Goal: Check status: Check status

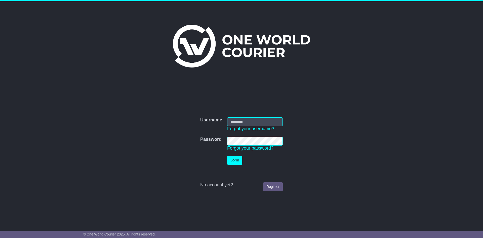
type input "**********"
click at [235, 160] on button "Login" at bounding box center [234, 160] width 15 height 9
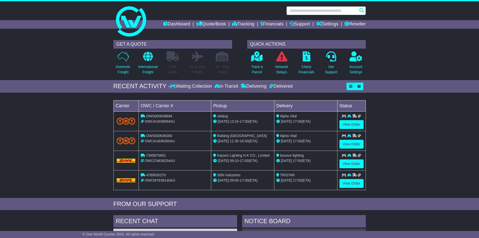
click at [302, 11] on input "text" at bounding box center [325, 10] width 79 height 9
paste input "*****"
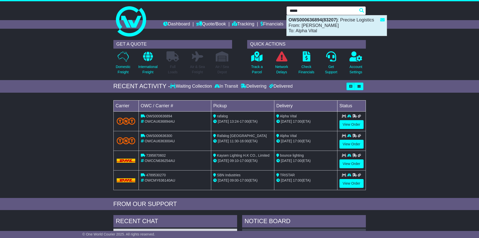
click at [311, 22] on div "OWS000636894(83207) : Precise Logistics From: HELEN HOANG To: Alpha Vital" at bounding box center [337, 25] width 100 height 20
type input "**********"
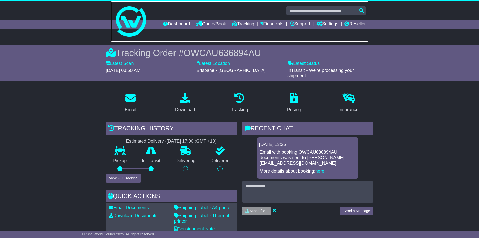
drag, startPoint x: 254, startPoint y: 30, endPoint x: 249, endPoint y: 38, distance: 9.7
drag, startPoint x: 249, startPoint y: 38, endPoint x: 234, endPoint y: 45, distance: 17.0
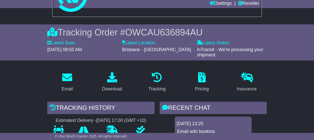
scroll to position [75, 0]
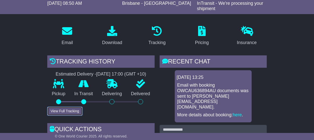
click at [78, 112] on button "View Full Tracking" at bounding box center [64, 111] width 35 height 9
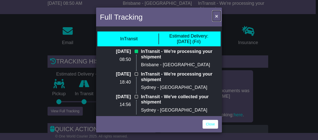
click at [217, 16] on span "×" at bounding box center [216, 16] width 3 height 6
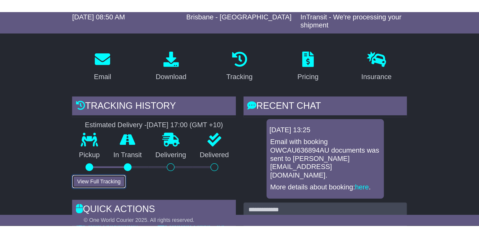
scroll to position [67, 0]
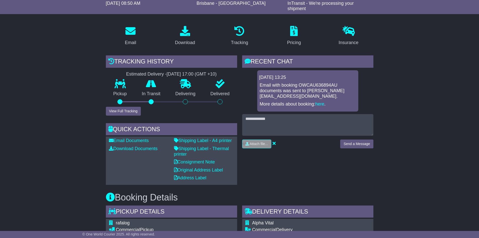
click at [327, 175] on div "RECENT CHAT Loading... No messages [DATE] 13:25 Email with booking OWCAU636894A…" at bounding box center [308, 119] width 136 height 129
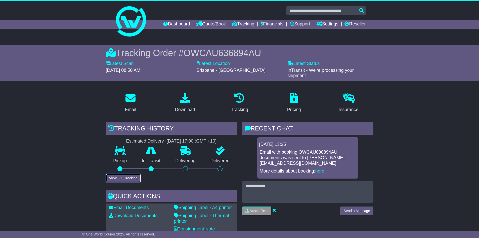
click at [136, 177] on button "View Full Tracking" at bounding box center [123, 177] width 35 height 9
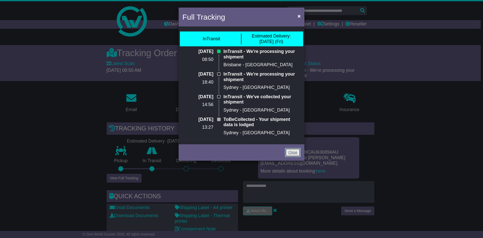
click at [293, 152] on link "Close" at bounding box center [293, 152] width 16 height 9
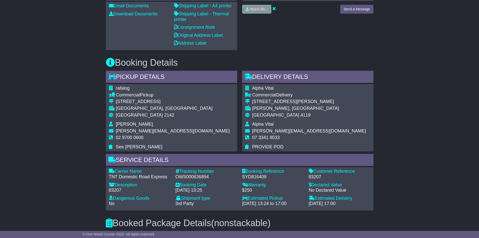
scroll to position [251, 0]
